Goal: Check status: Check status

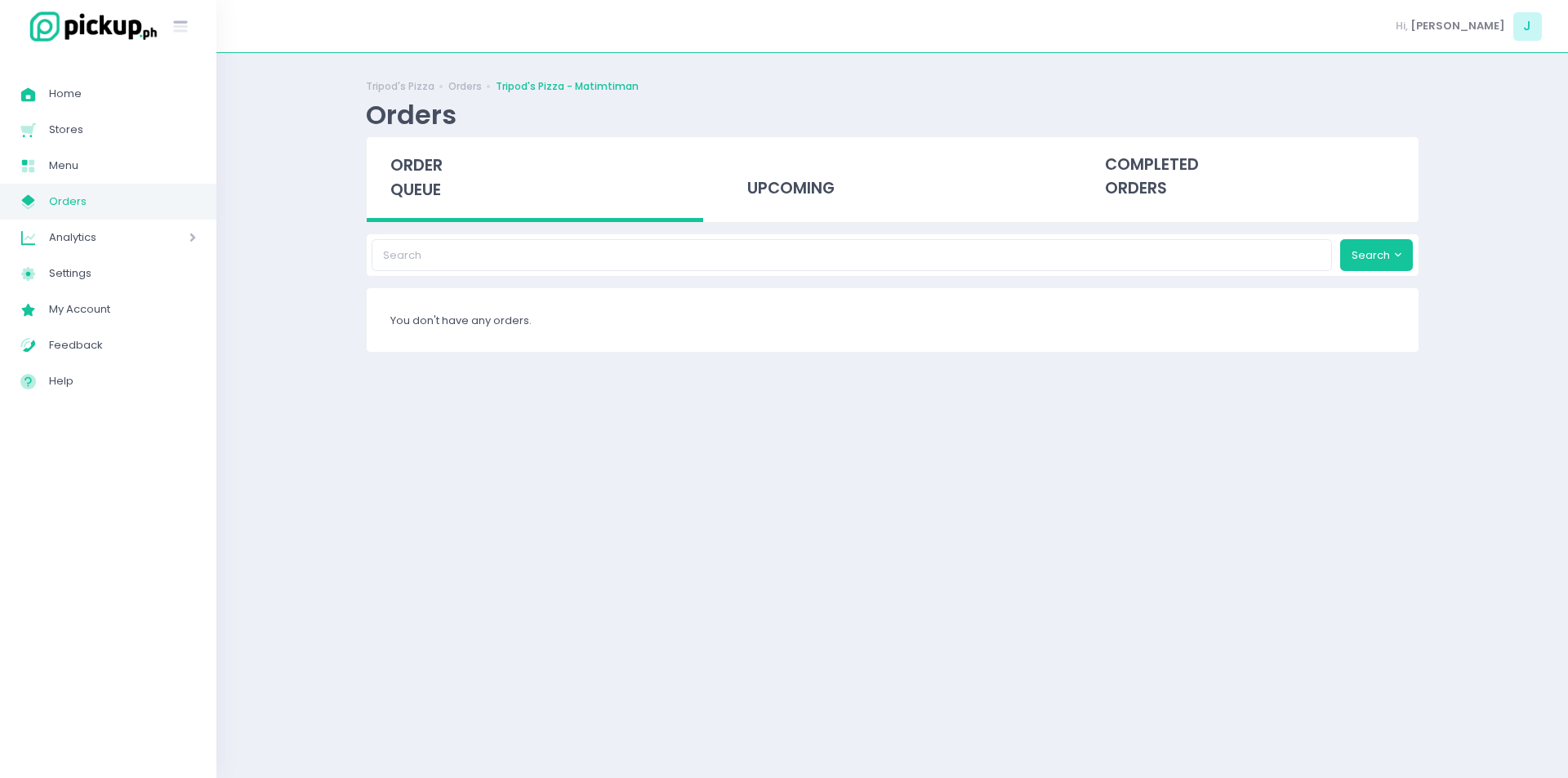
click at [401, 179] on span "order queue" at bounding box center [416, 177] width 52 height 47
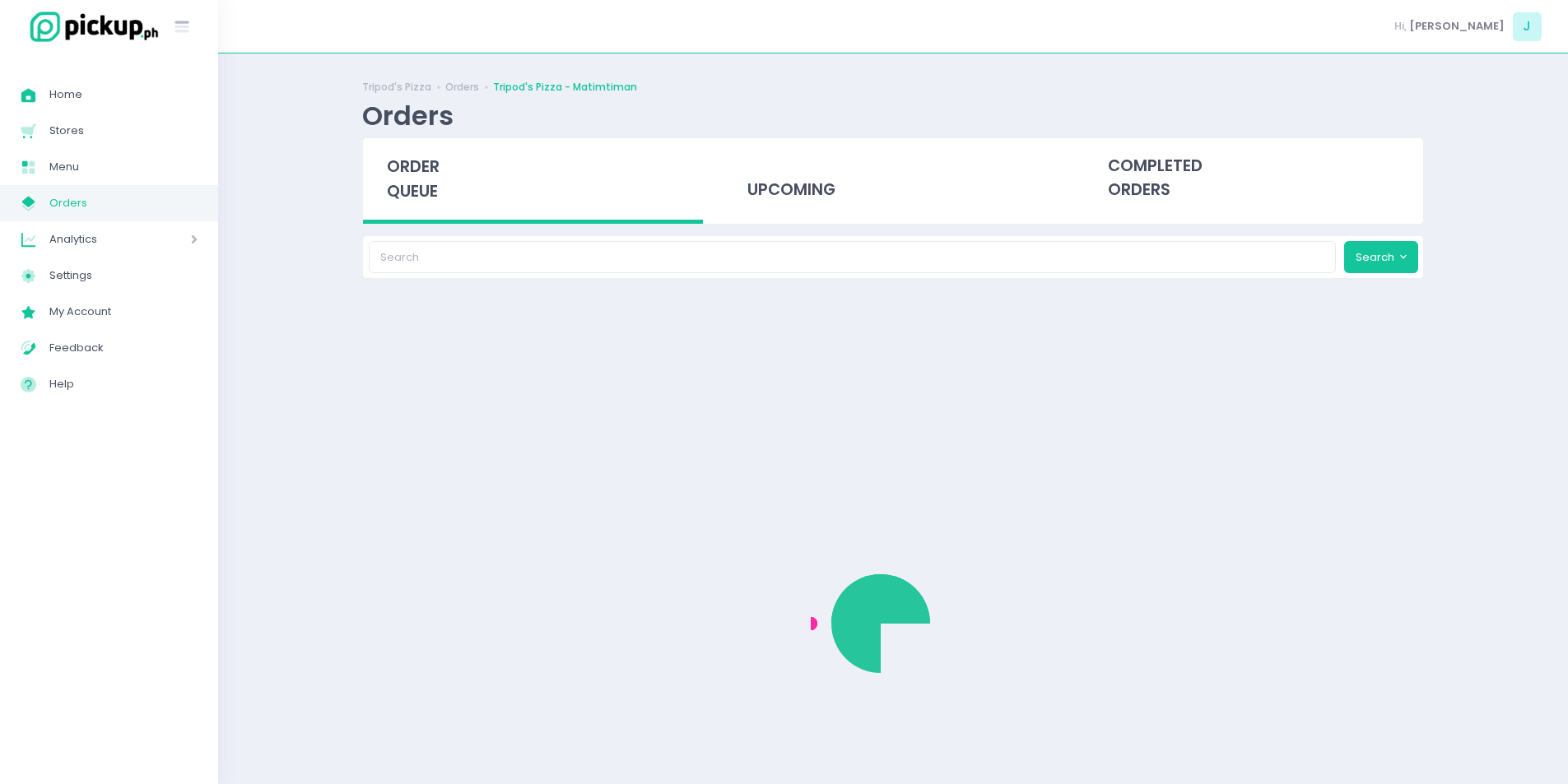
click at [404, 180] on span "order queue" at bounding box center [412, 178] width 53 height 47
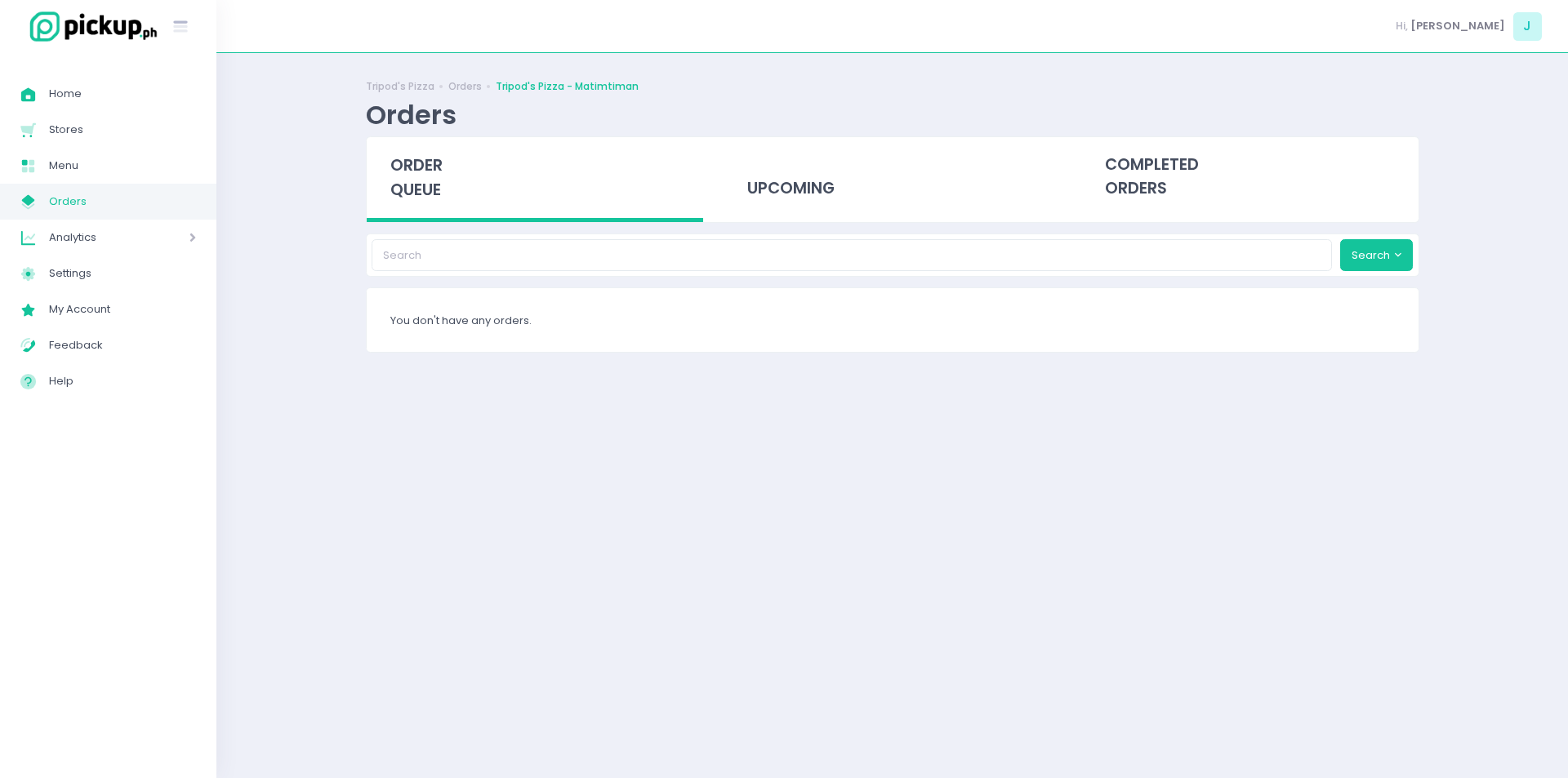
click at [407, 200] on span "order queue" at bounding box center [416, 177] width 52 height 47
click at [425, 174] on span "order queue" at bounding box center [416, 177] width 52 height 47
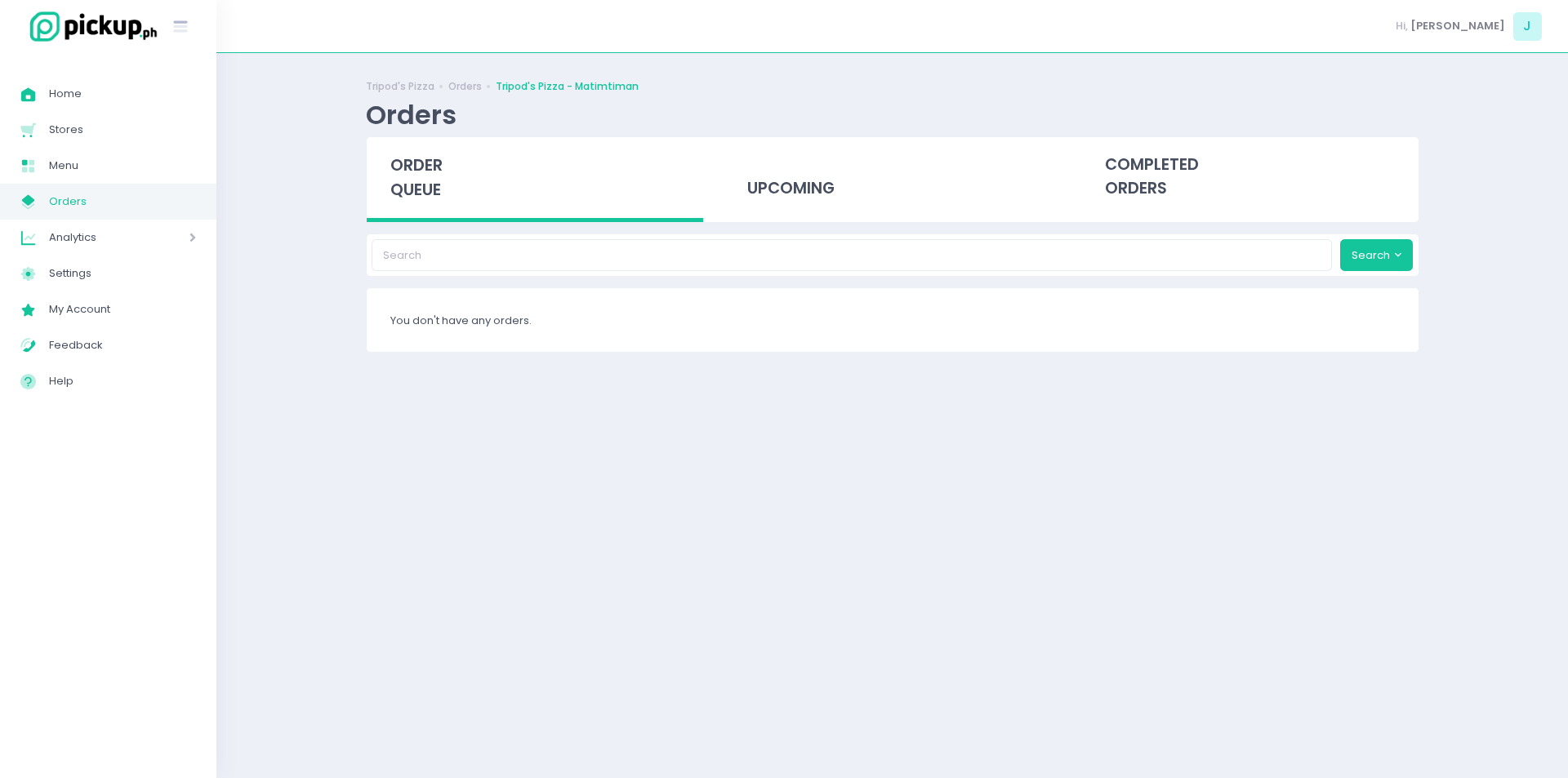
click at [425, 174] on span "order queue" at bounding box center [416, 177] width 52 height 47
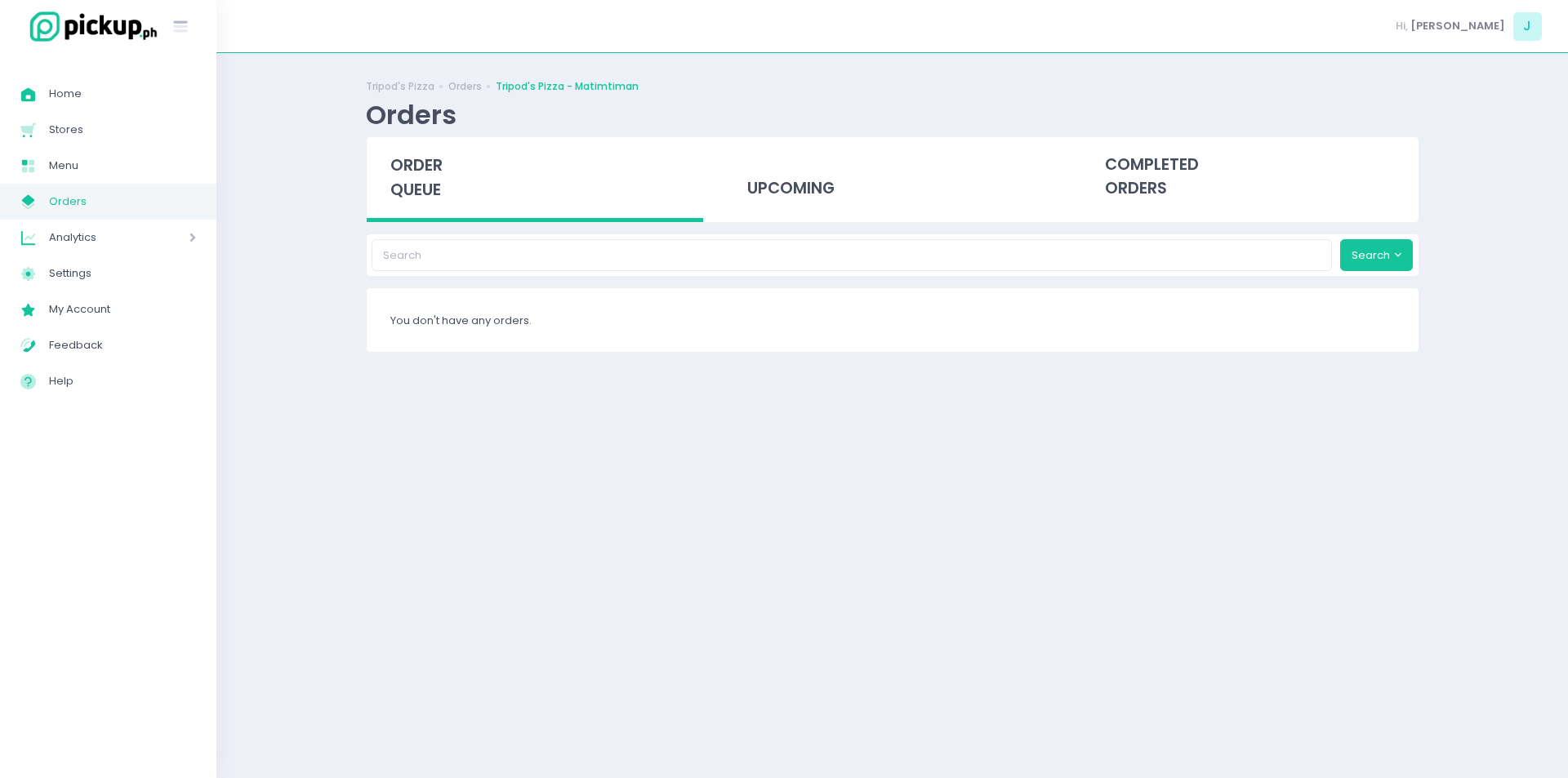
click at [425, 174] on span "order queue" at bounding box center [416, 177] width 52 height 47
click at [425, 198] on span "order queue" at bounding box center [416, 177] width 52 height 47
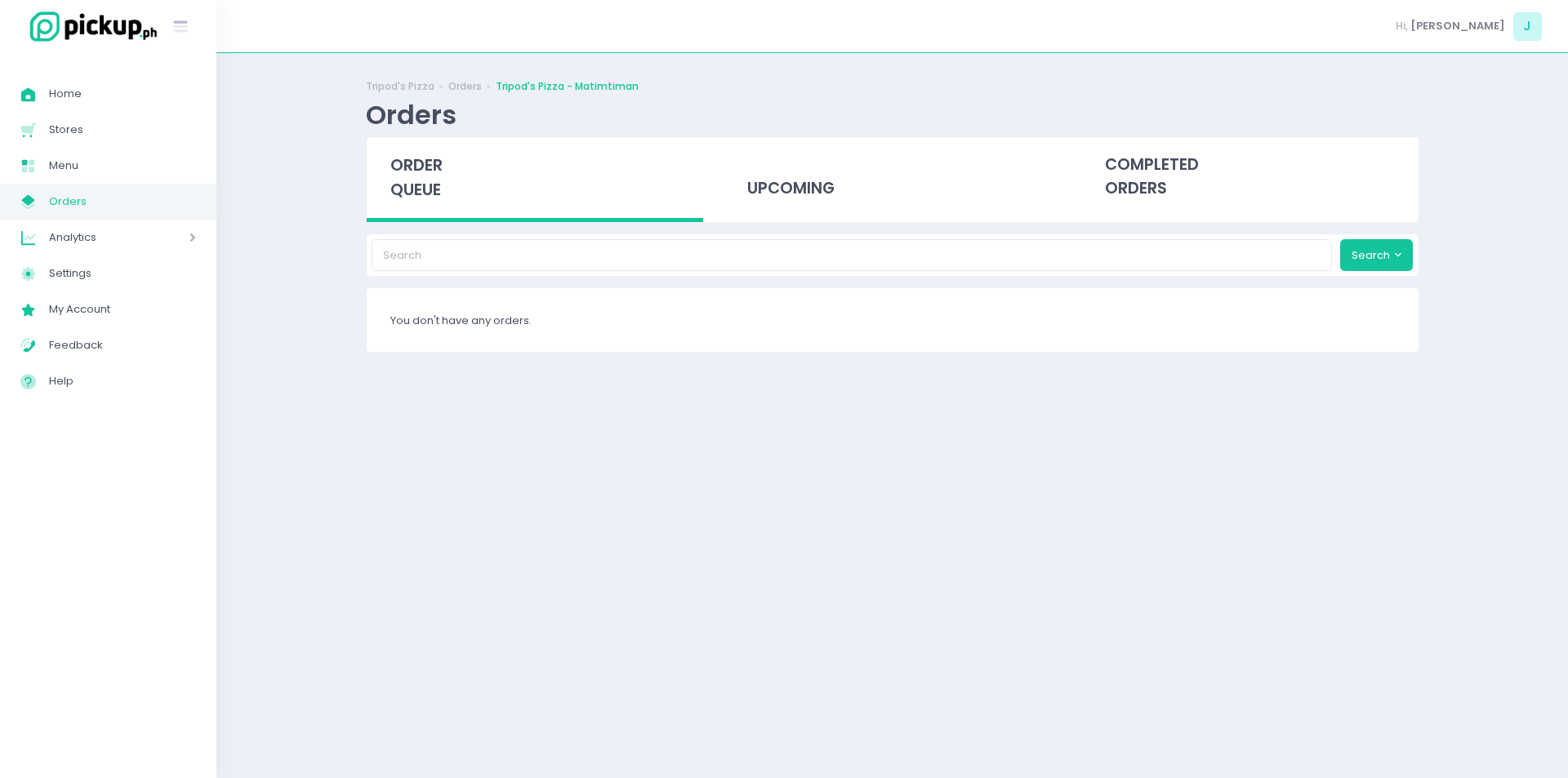
click at [425, 198] on span "order queue" at bounding box center [416, 177] width 52 height 47
click at [364, 413] on div "Tripod's Pizza Orders Tripod's Pizza - Matimtiman Orders order queue upcoming c…" at bounding box center [893, 416] width 1095 height 684
click at [406, 183] on span "order queue" at bounding box center [416, 177] width 52 height 47
click at [434, 215] on div "order queue" at bounding box center [536, 180] width 338 height 85
click at [413, 184] on span "order queue" at bounding box center [416, 177] width 52 height 47
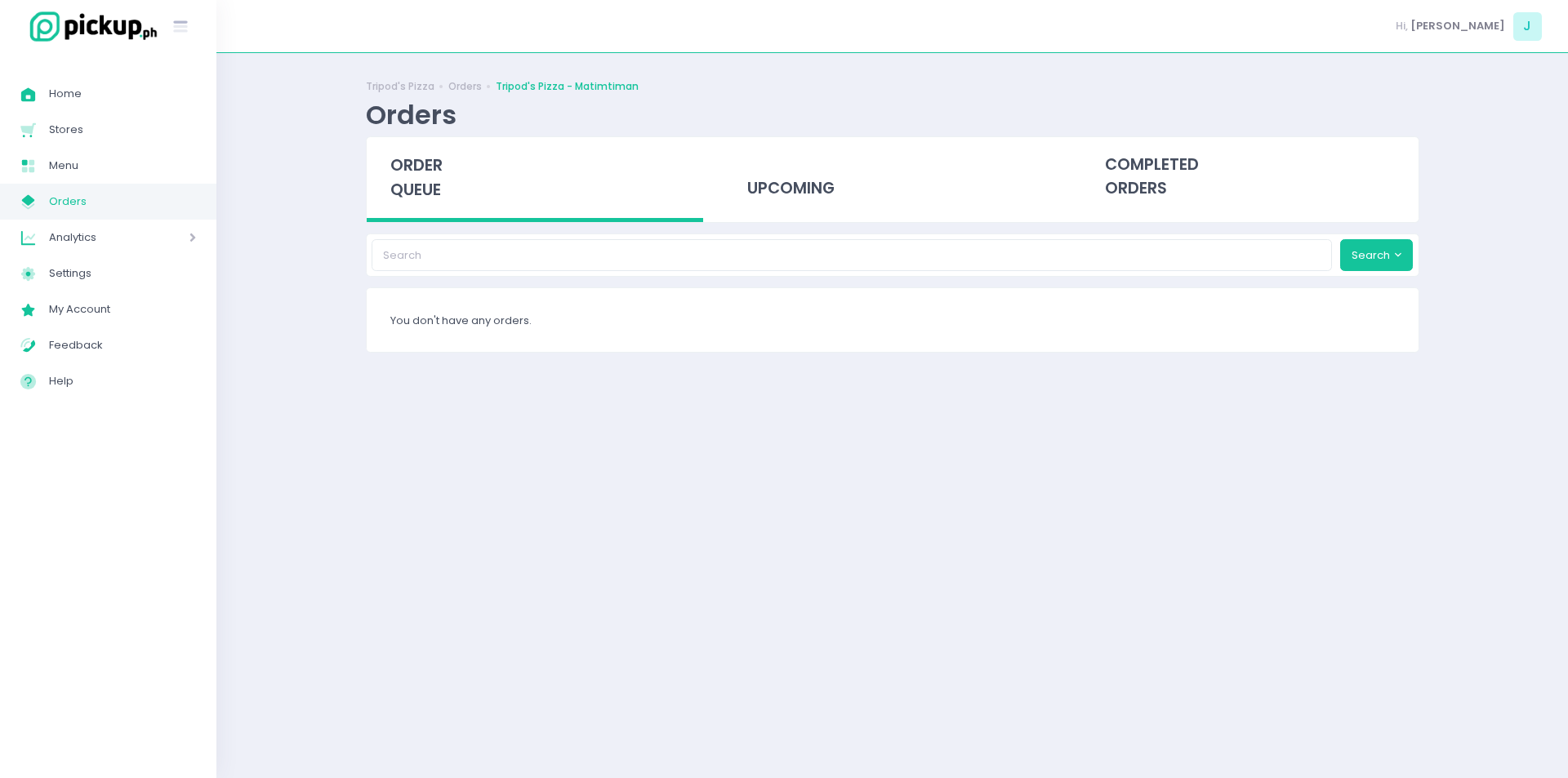
click at [413, 184] on span "order queue" at bounding box center [416, 177] width 52 height 47
